Goal: Task Accomplishment & Management: Manage account settings

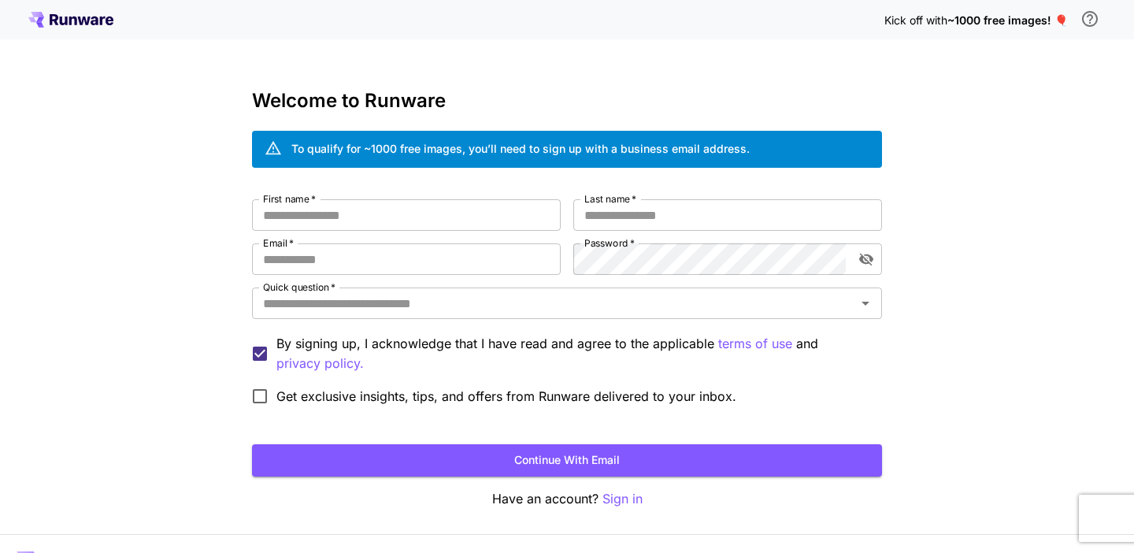
scroll to position [39, 0]
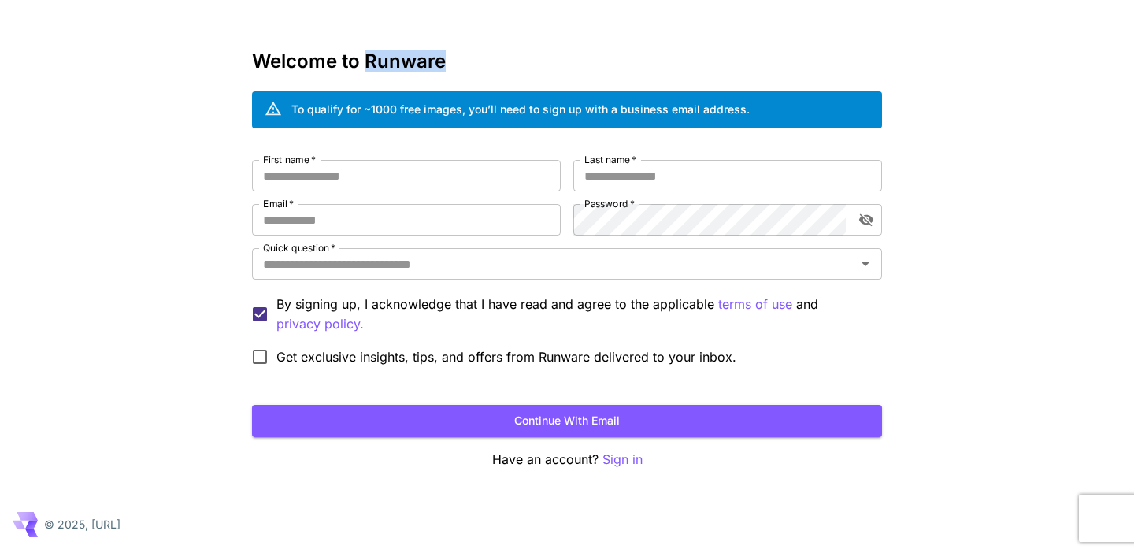
drag, startPoint x: 369, startPoint y: 54, endPoint x: 631, endPoint y: 54, distance: 261.5
click at [631, 54] on h3 "Welcome to Runware" at bounding box center [567, 61] width 630 height 22
copy h3 "Runware"
click at [448, 173] on input "First name   *" at bounding box center [406, 176] width 309 height 32
type input "****"
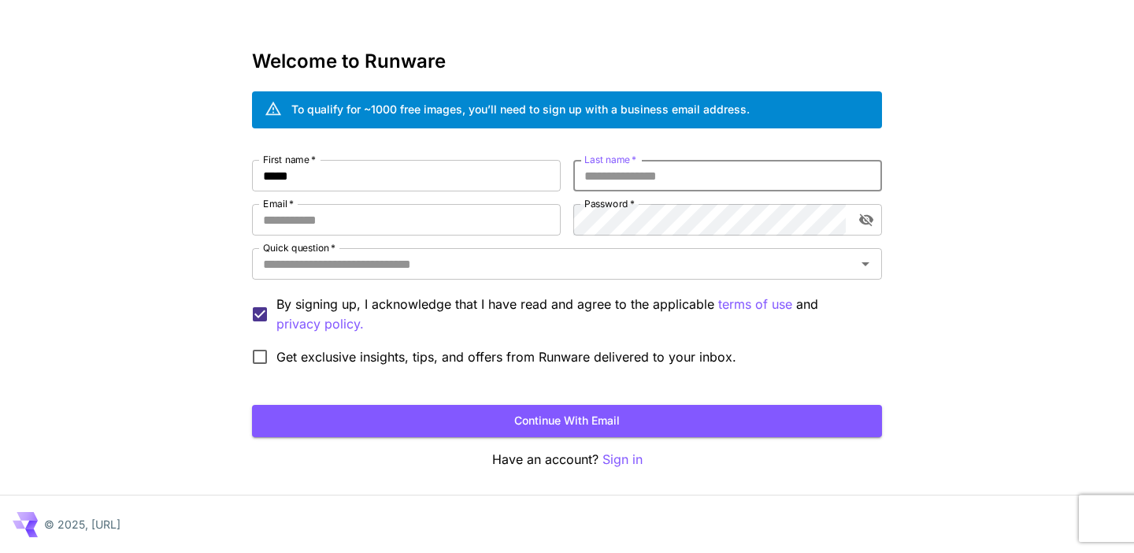
click at [744, 184] on input "Last name   *" at bounding box center [727, 176] width 309 height 32
type input "*******"
click at [420, 216] on input "Email   *" at bounding box center [406, 220] width 309 height 32
type input "**********"
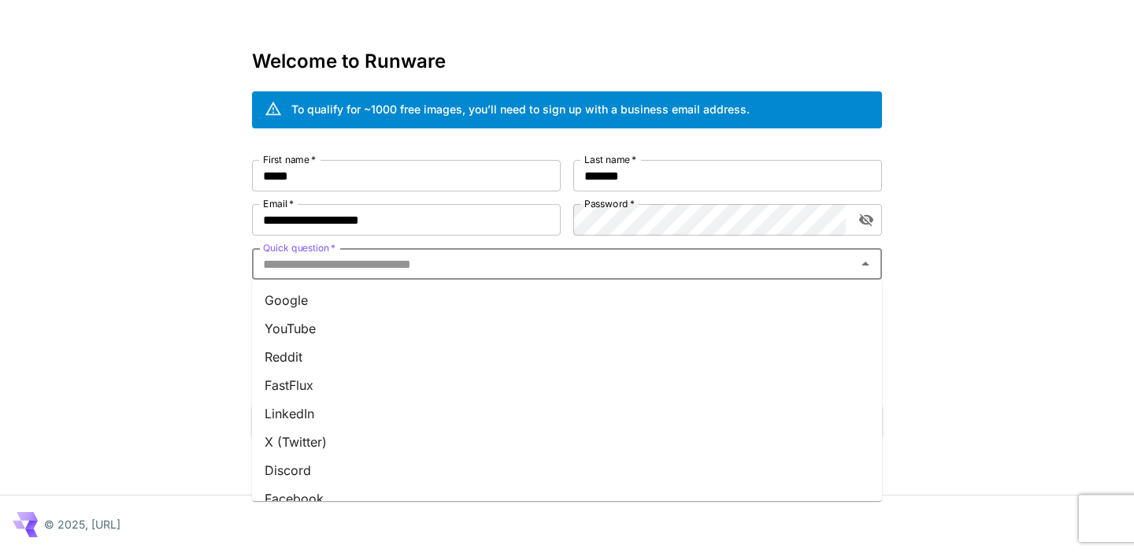
click at [502, 266] on input "Quick question   *" at bounding box center [554, 264] width 595 height 22
click at [371, 353] on li "Reddit" at bounding box center [567, 355] width 630 height 28
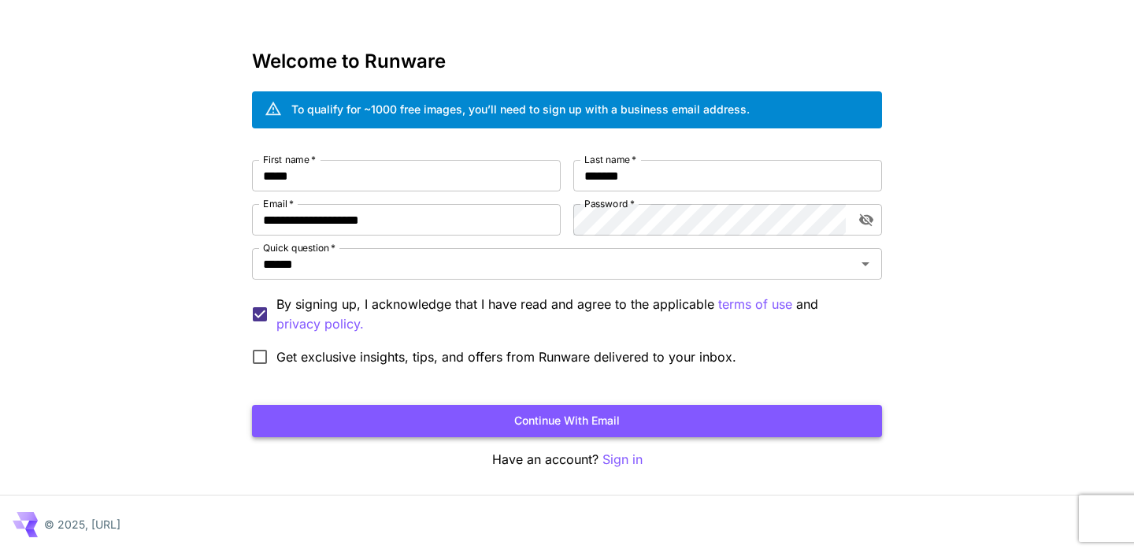
click at [580, 413] on button "Continue with email" at bounding box center [567, 421] width 630 height 32
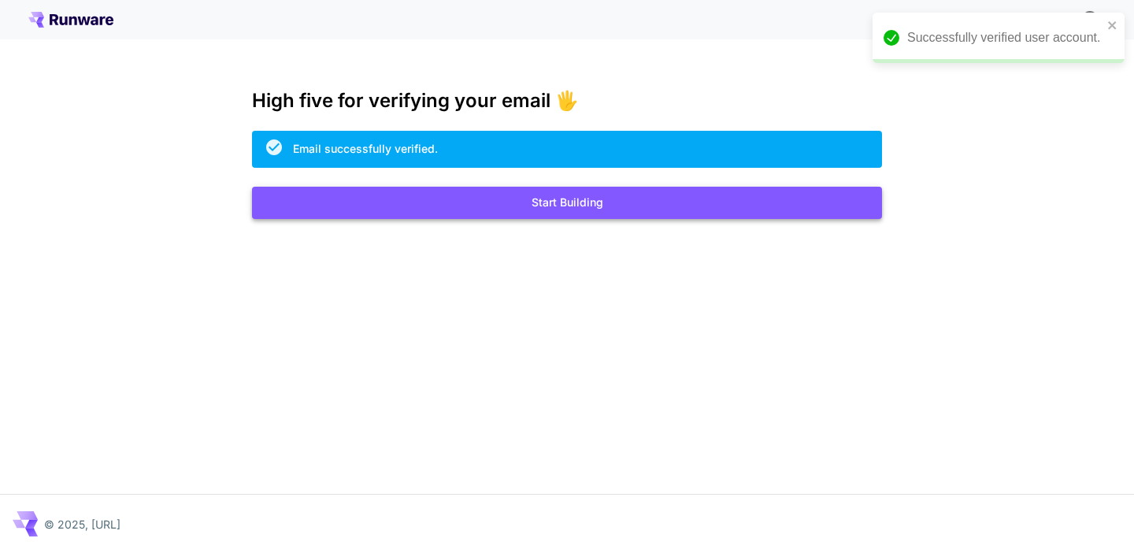
click at [543, 210] on button "Start Building" at bounding box center [567, 203] width 630 height 32
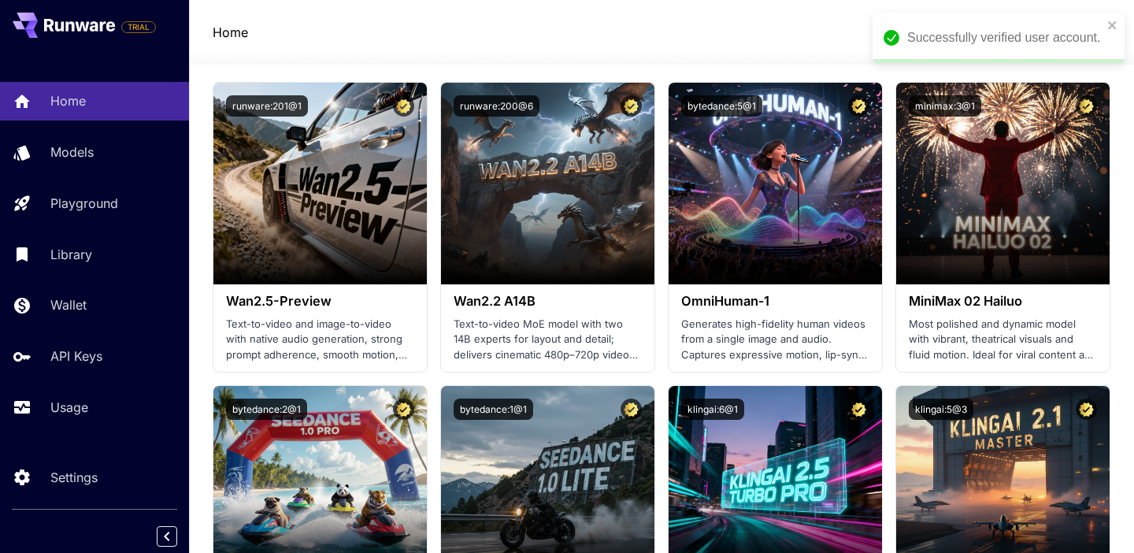
scroll to position [434, 0]
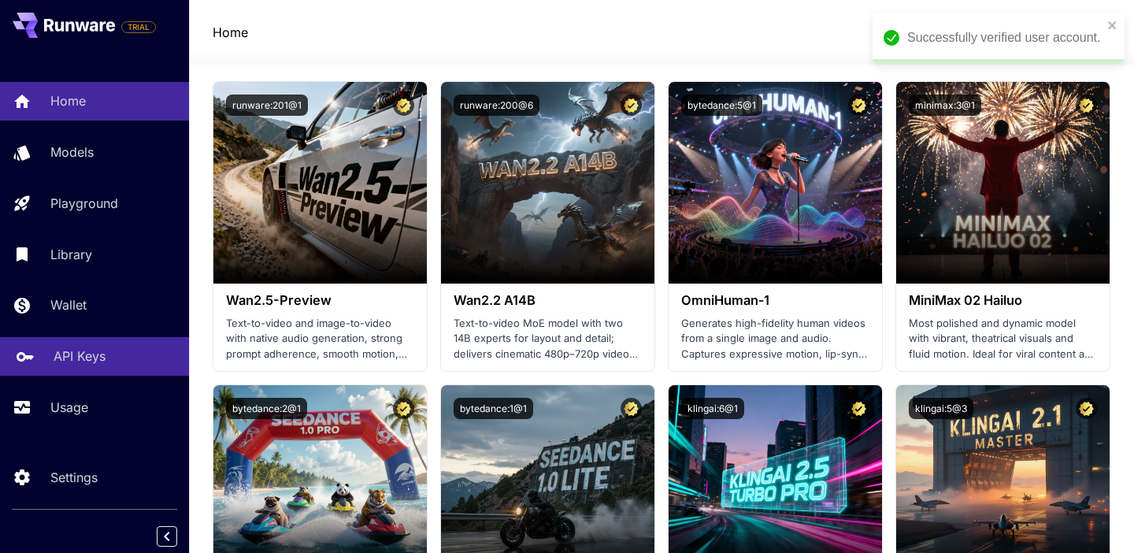
click at [124, 357] on div "API Keys" at bounding box center [115, 356] width 123 height 19
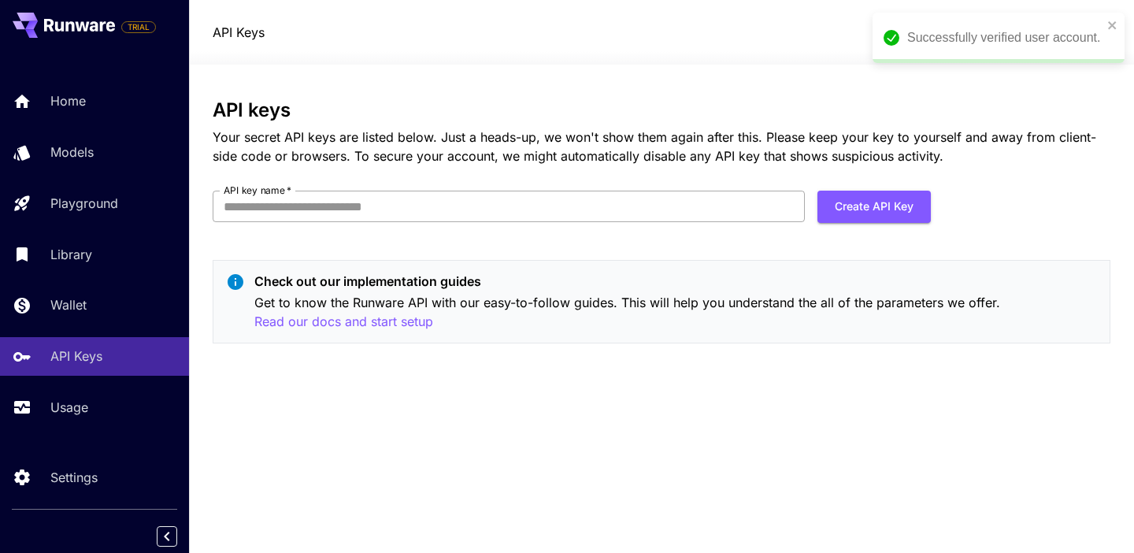
click at [602, 193] on input "API key name   *" at bounding box center [509, 207] width 592 height 32
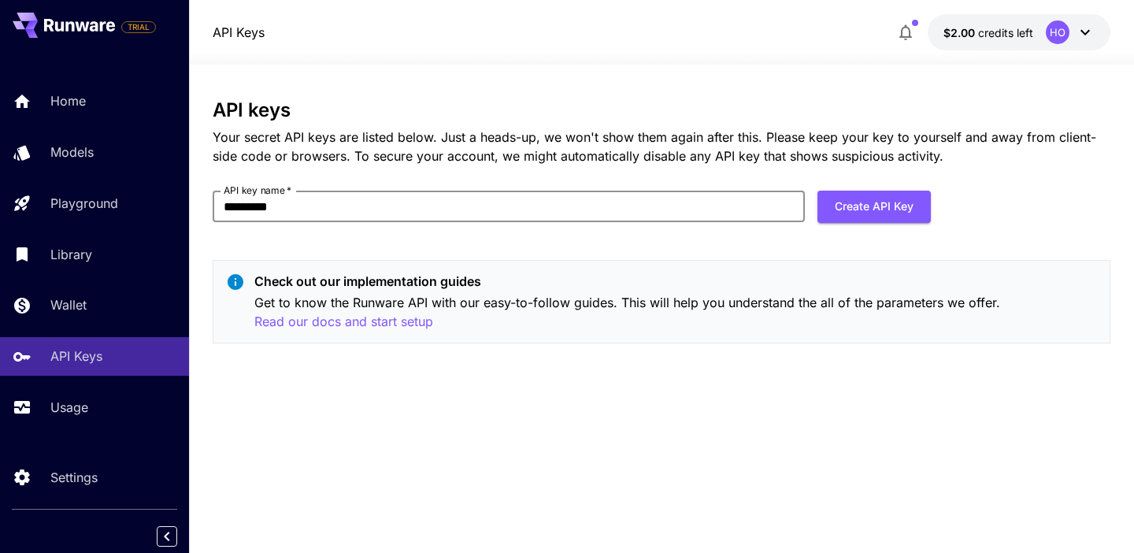
type input "*********"
click button "Create API Key" at bounding box center [874, 207] width 113 height 32
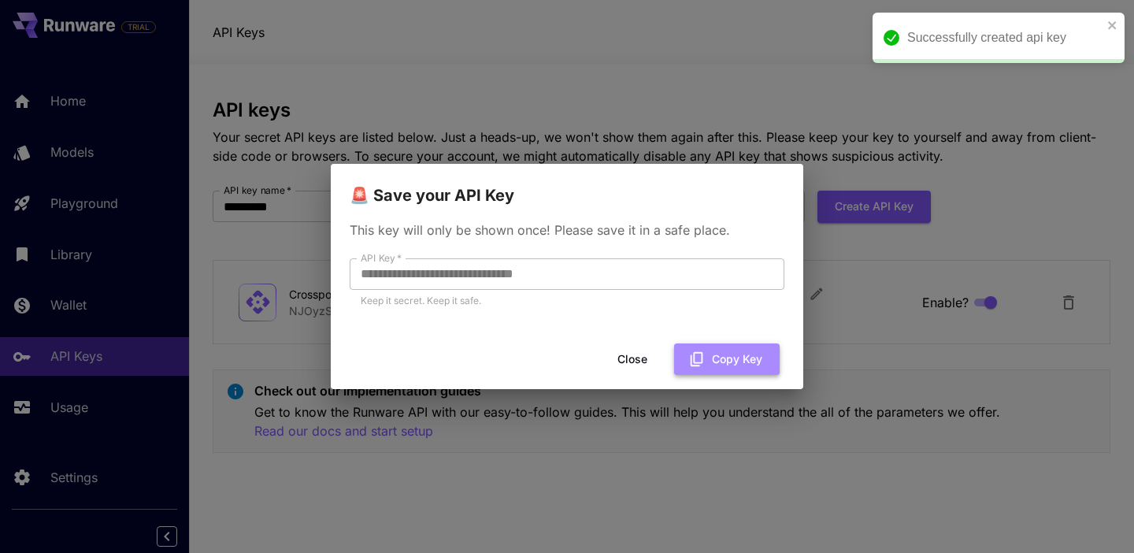
click at [714, 358] on button "Copy Key" at bounding box center [727, 359] width 106 height 32
click at [656, 365] on button "Close" at bounding box center [645, 359] width 71 height 32
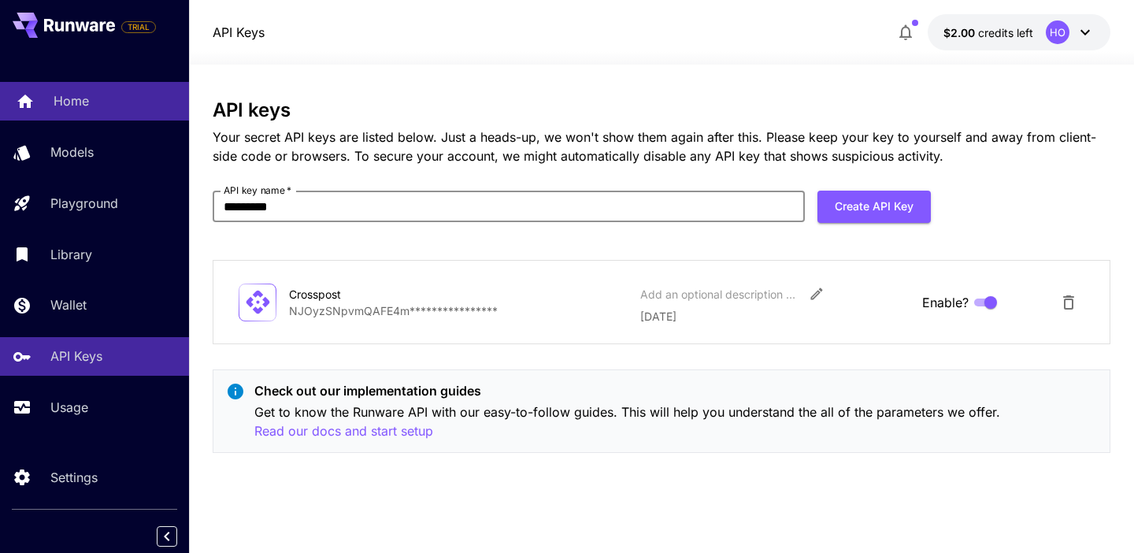
click at [67, 106] on p "Home" at bounding box center [71, 100] width 35 height 19
